Goal: Register for event/course

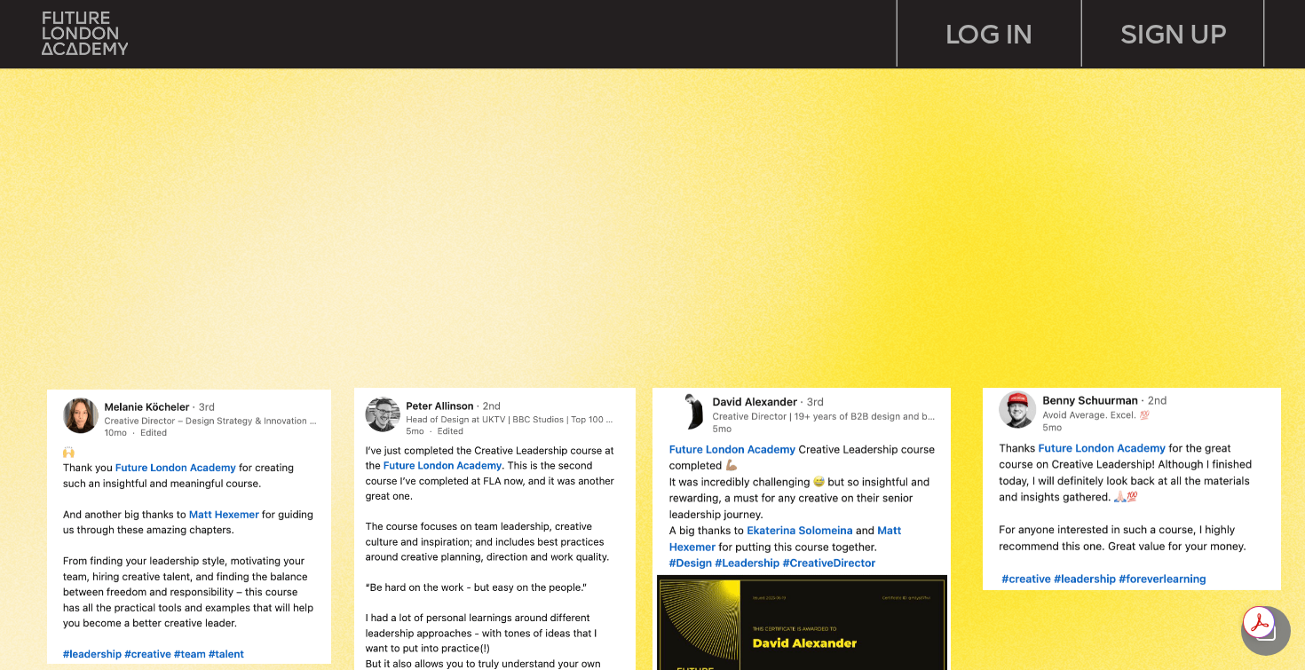
scroll to position [1243, 0]
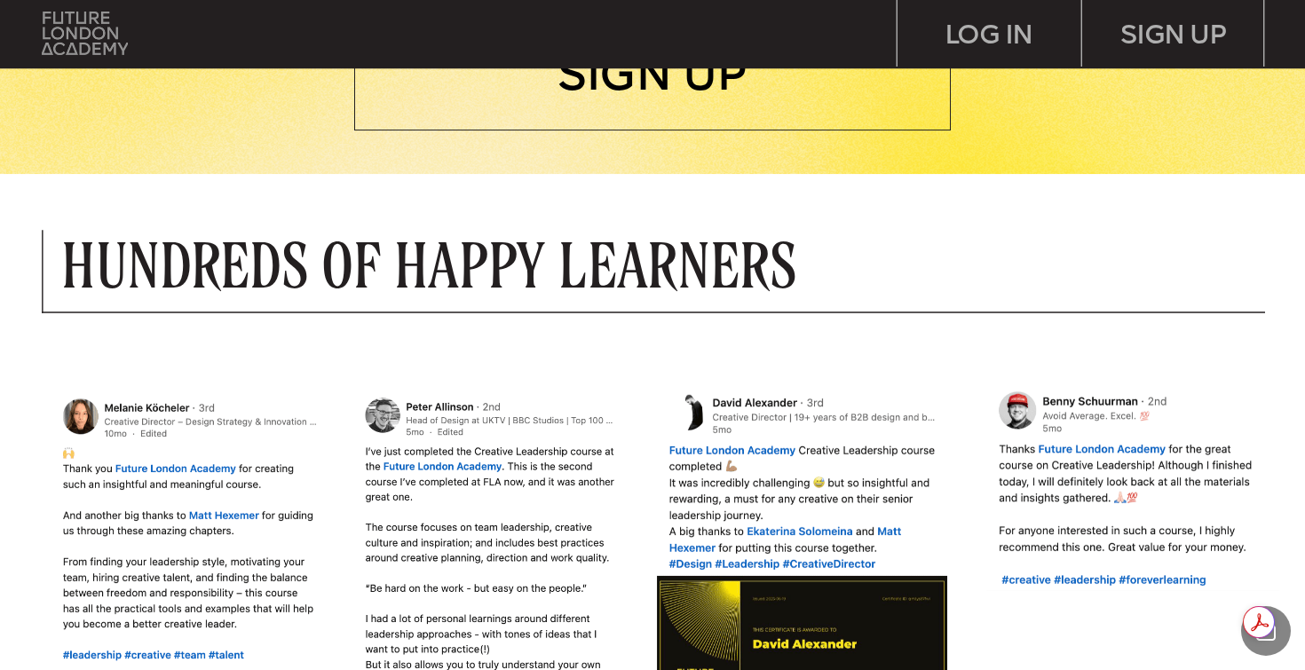
click at [87, 40] on img at bounding box center [84, 34] width 85 height 44
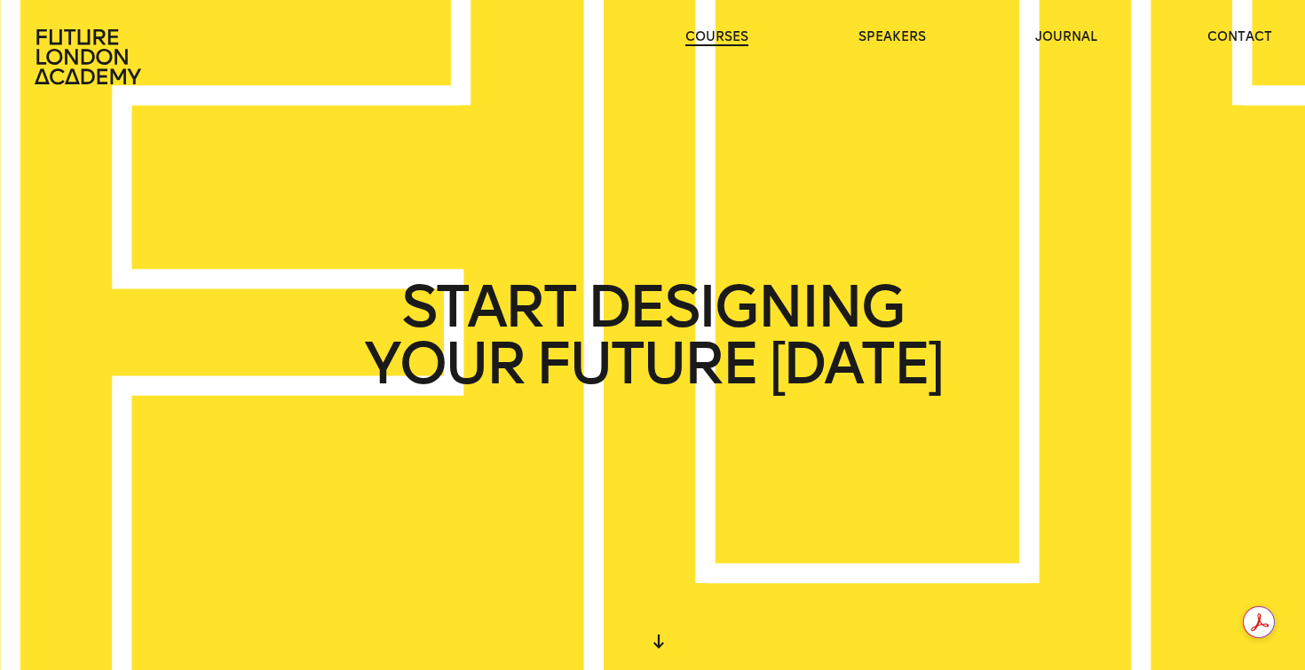
click at [700, 40] on link "courses" at bounding box center [716, 37] width 63 height 18
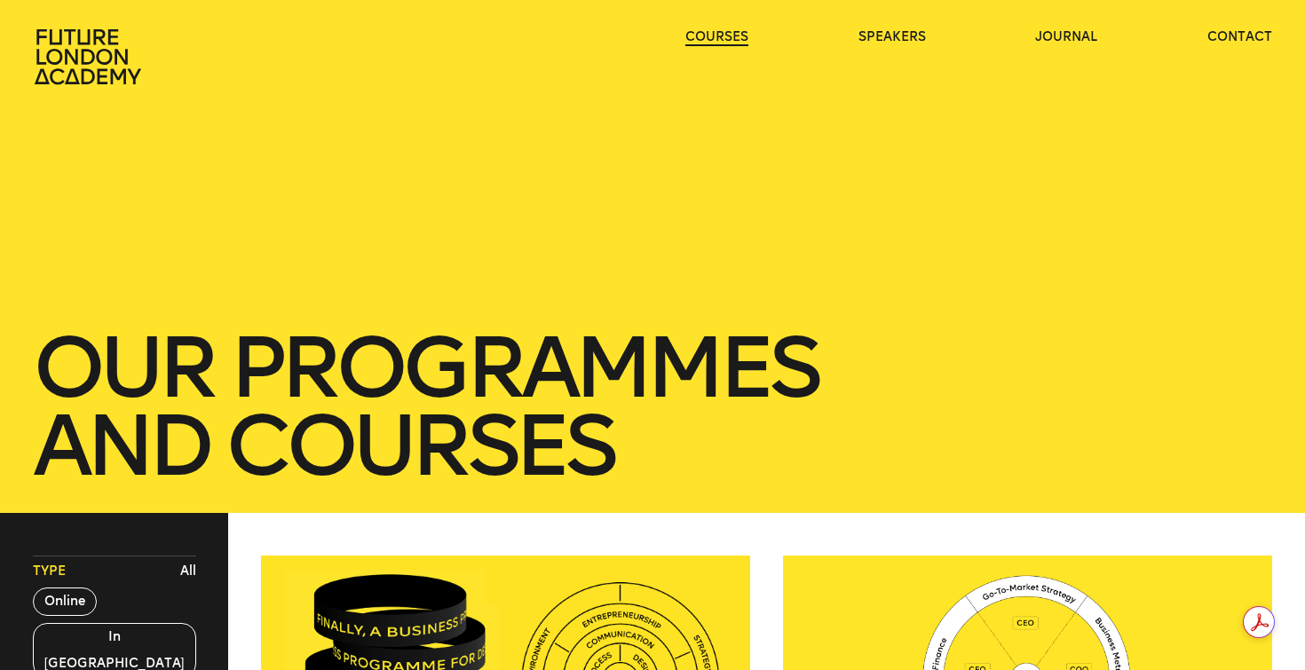
click at [700, 40] on link "courses" at bounding box center [716, 37] width 63 height 18
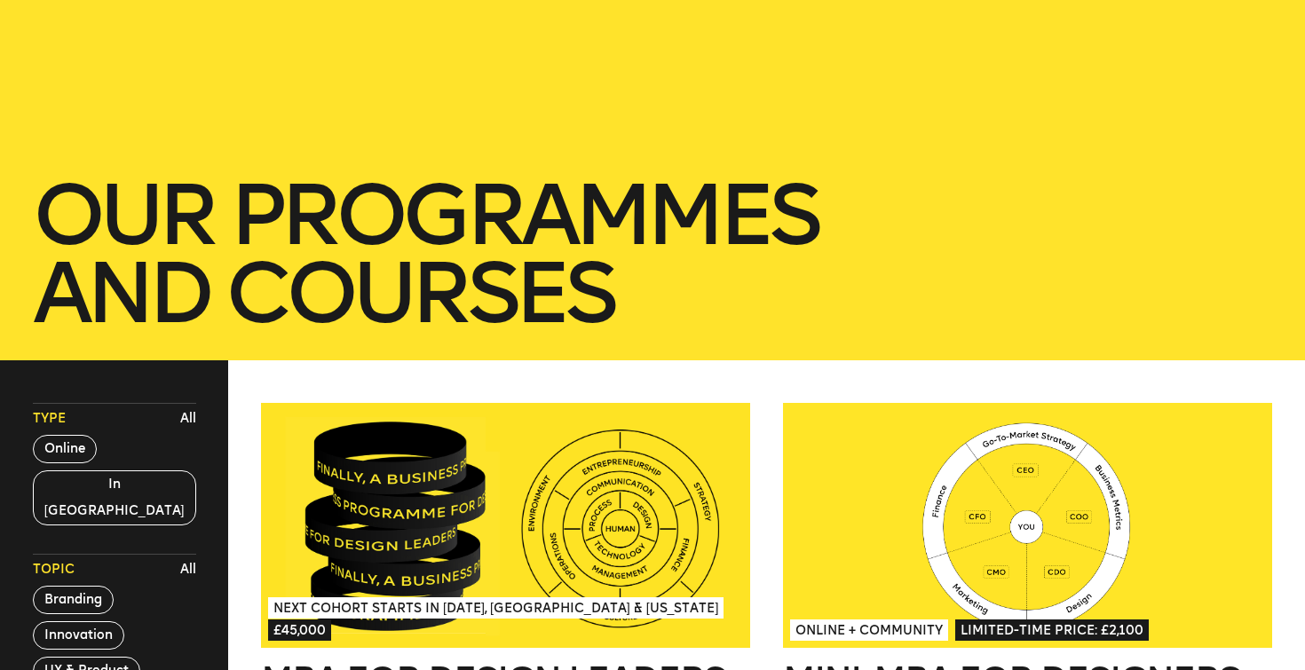
scroll to position [154, 0]
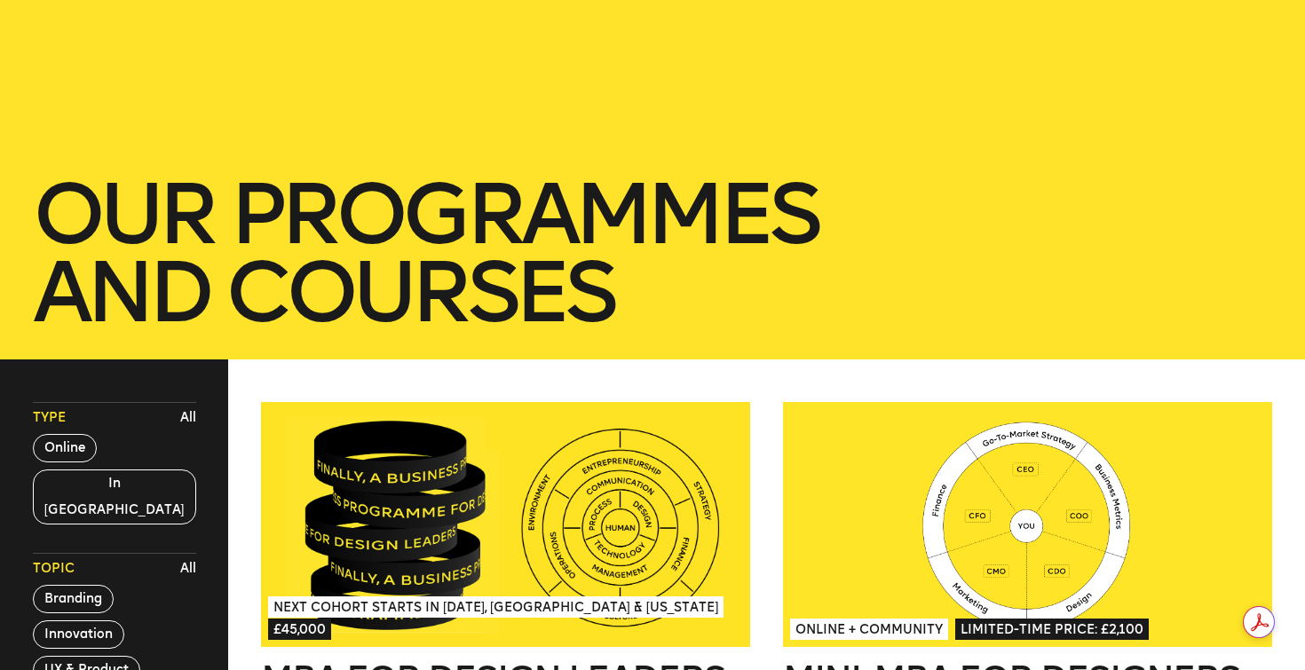
click at [33, 464] on div "Type All Online In [GEOGRAPHIC_DATA]" at bounding box center [114, 463] width 163 height 123
click at [50, 446] on button "Online" at bounding box center [65, 448] width 64 height 28
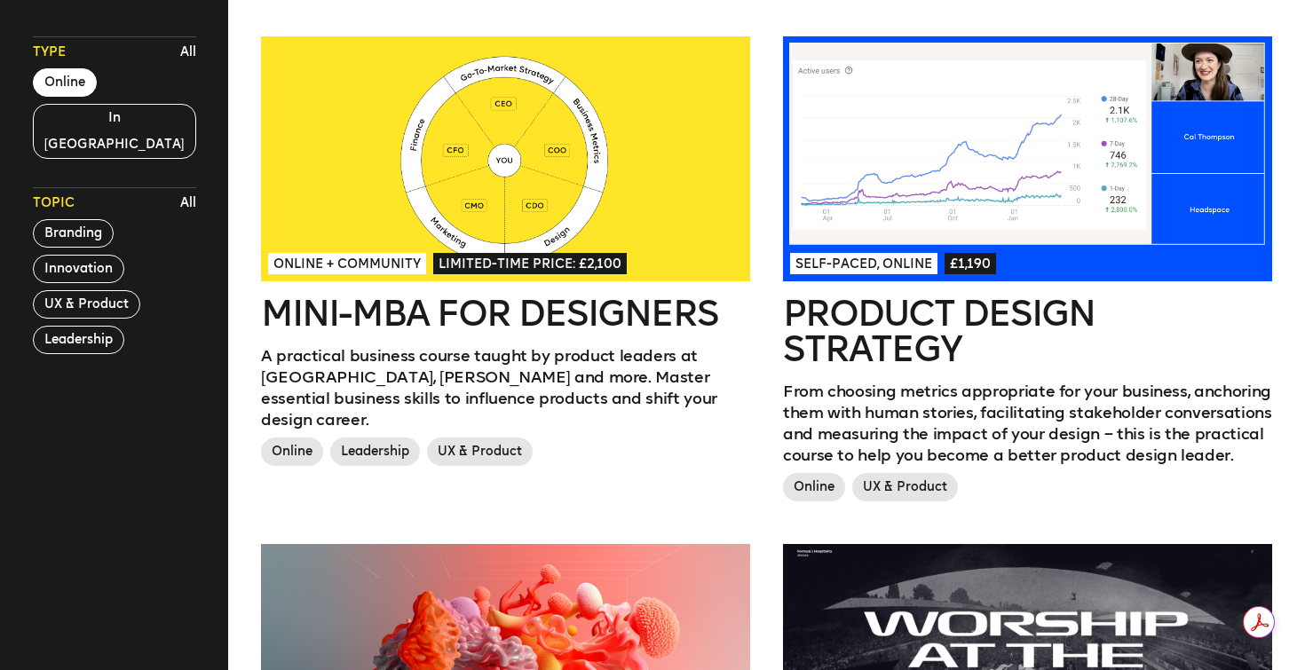
scroll to position [521, 0]
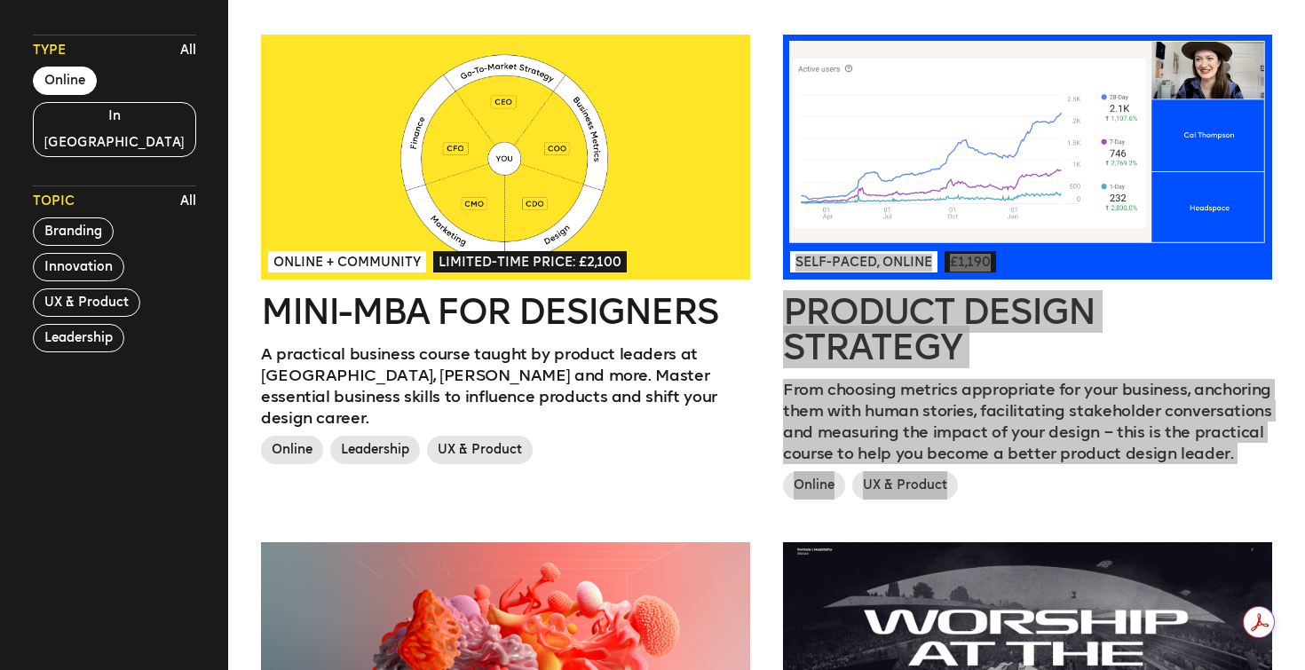
drag, startPoint x: 888, startPoint y: 315, endPoint x: 949, endPoint y: 3, distance: 318.5
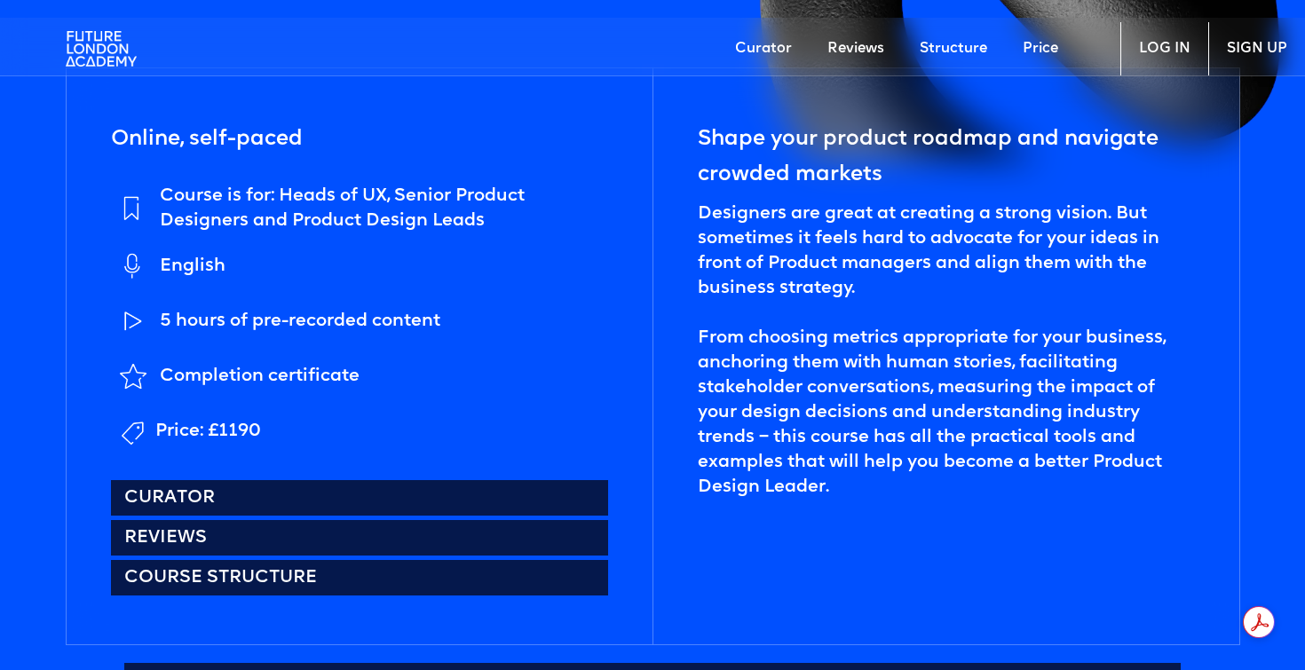
scroll to position [692, 0]
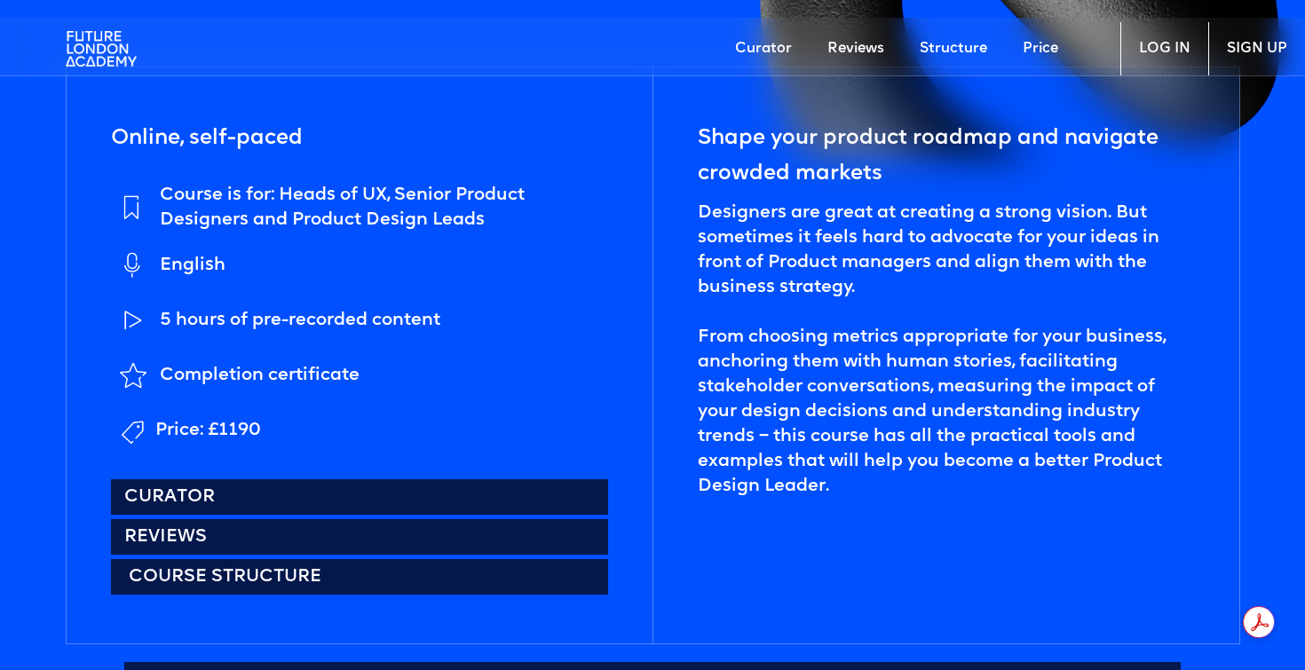
click at [205, 577] on link "Course structure" at bounding box center [360, 577] width 498 height 36
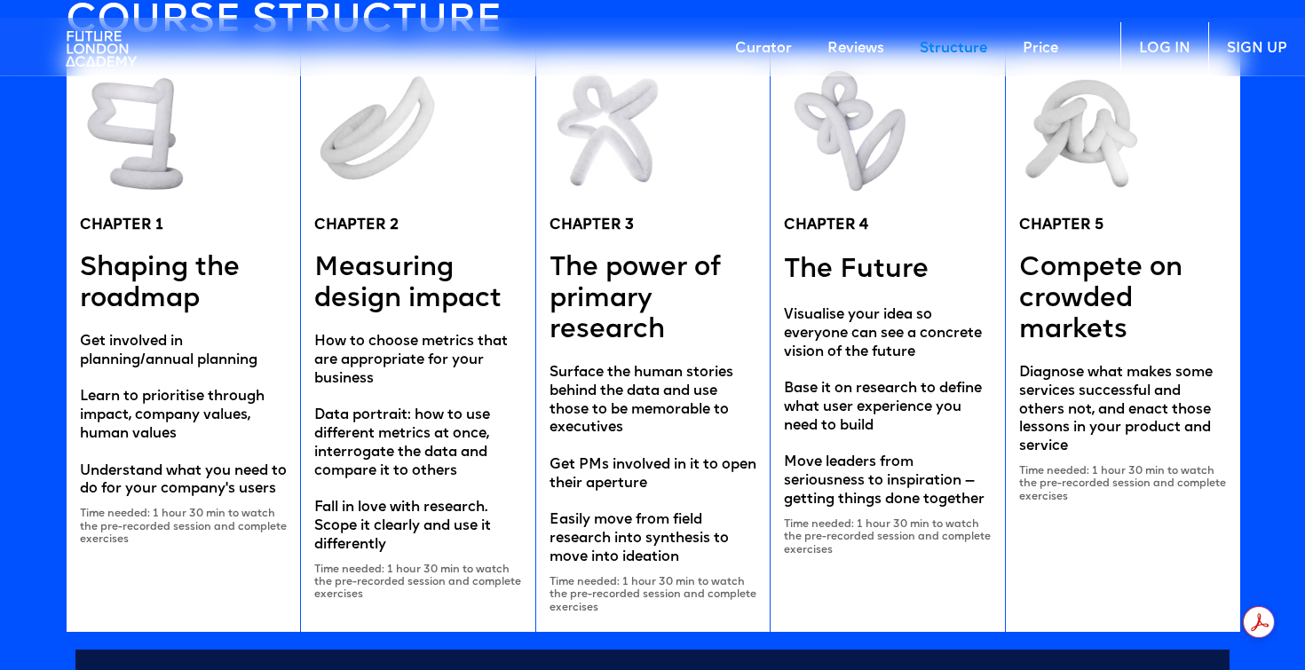
scroll to position [3430, 0]
